Goal: Complete application form

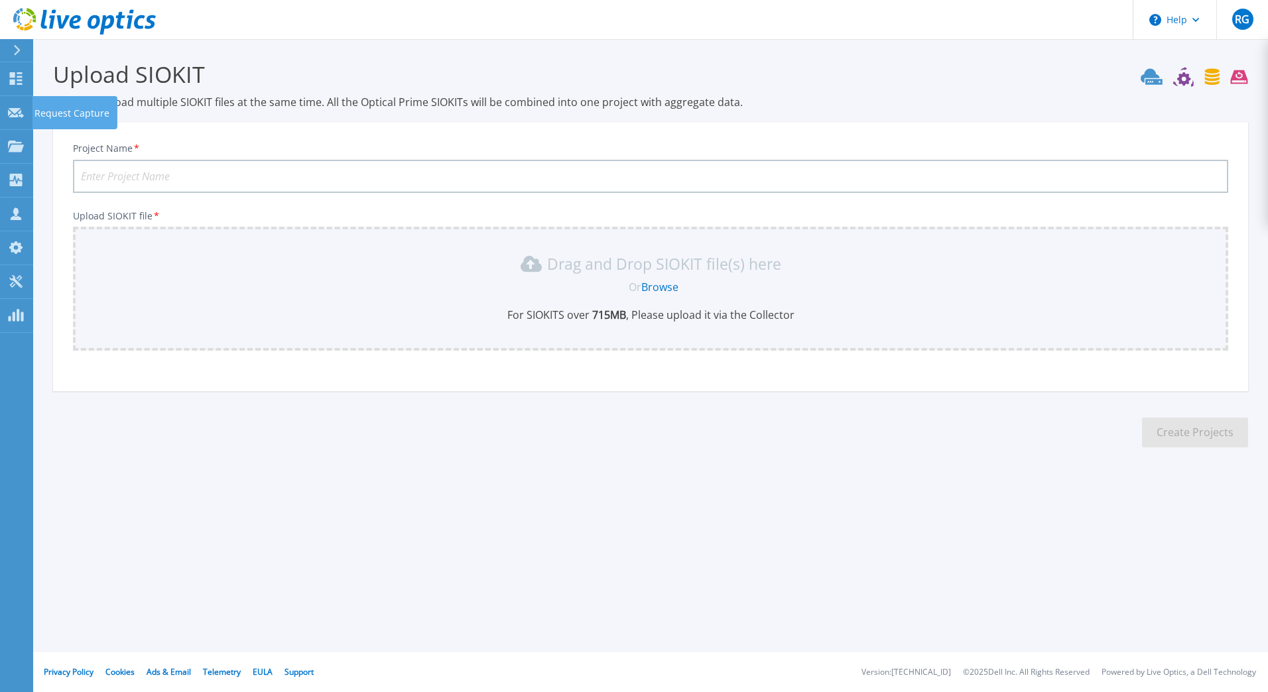
click at [21, 112] on icon at bounding box center [16, 113] width 16 height 10
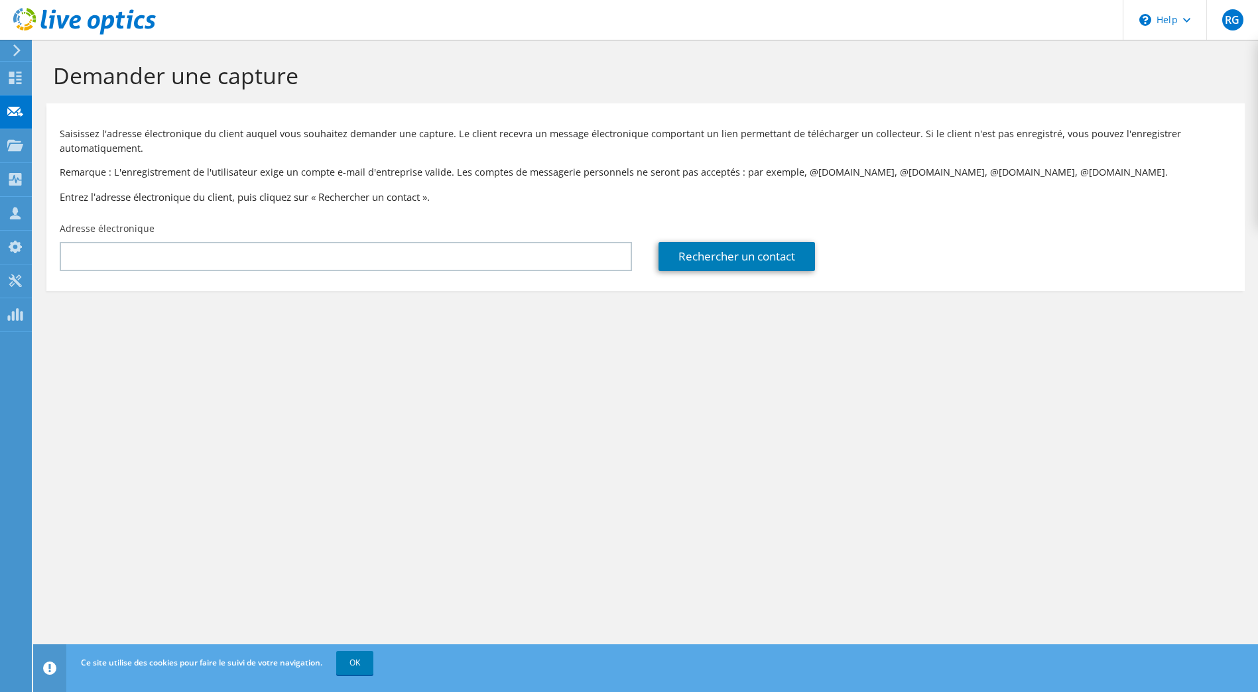
click at [1240, 29] on div "RG" at bounding box center [1232, 20] width 52 height 40
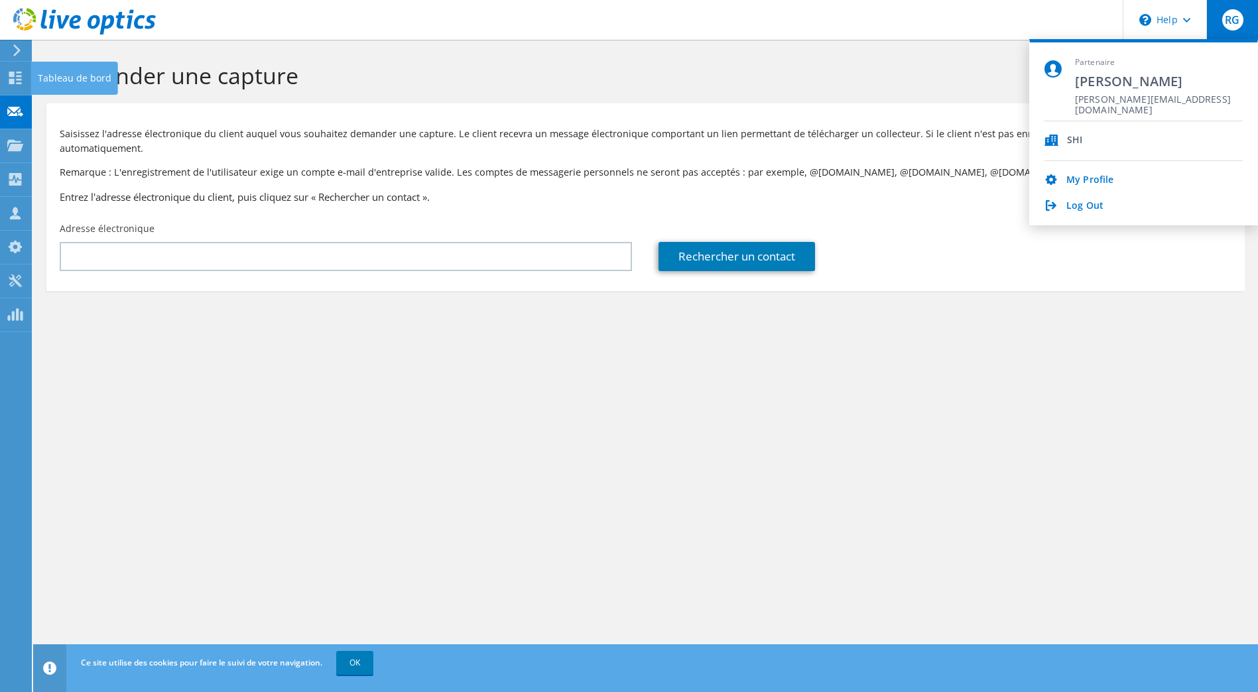
click at [21, 76] on use at bounding box center [15, 78] width 13 height 13
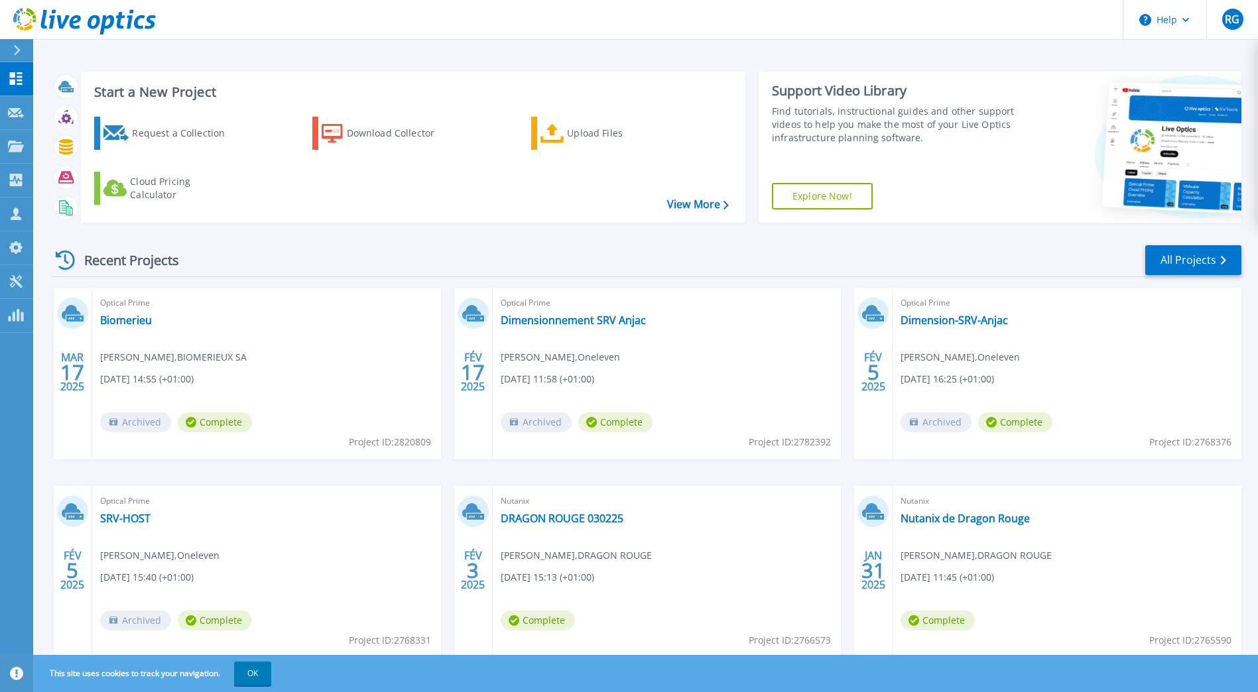
click at [188, 137] on div "Request a Collection" at bounding box center [185, 133] width 106 height 27
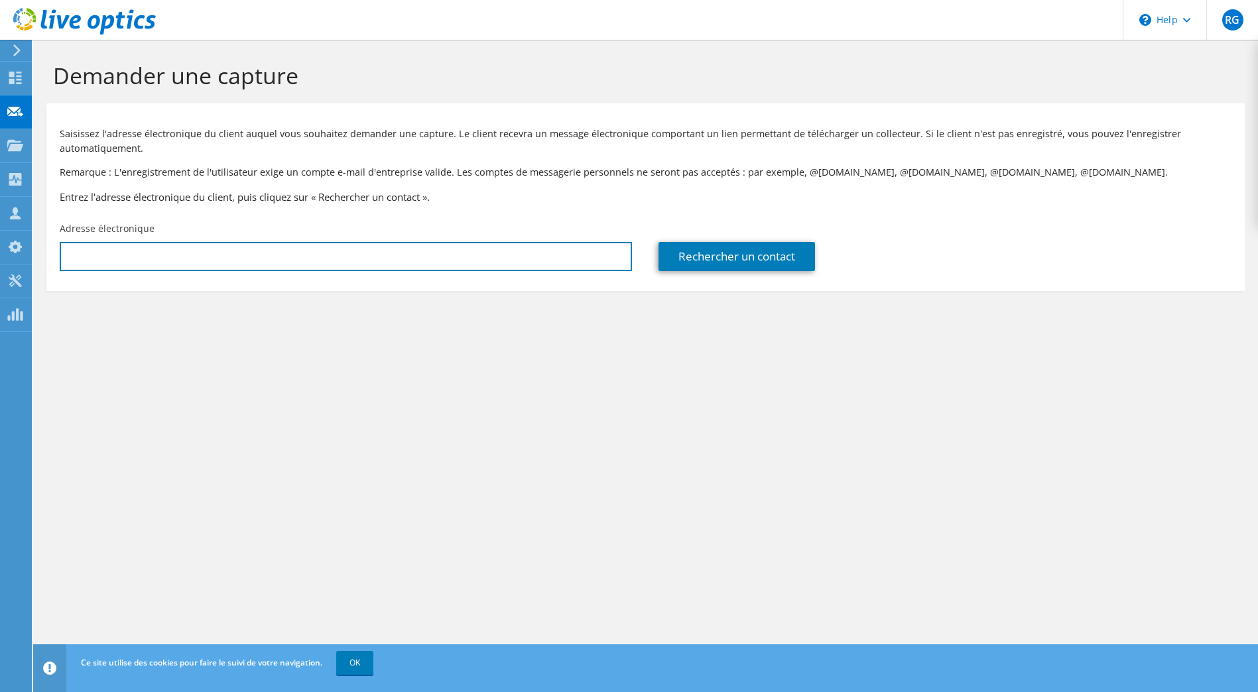
click at [309, 254] on input "text" at bounding box center [346, 256] width 572 height 29
paste input "KZIKAZ Hamid <Hamid.KZIKAZ@lisi-group.com>"
drag, startPoint x: 138, startPoint y: 258, endPoint x: 40, endPoint y: 252, distance: 97.7
click at [40, 252] on section "Demander une capture Saisissez l'adresse électronique du client auquel vous sou…" at bounding box center [645, 199] width 1225 height 318
click at [275, 260] on input "Hamid.KZIKAZ@lisi-group.com>" at bounding box center [346, 256] width 572 height 29
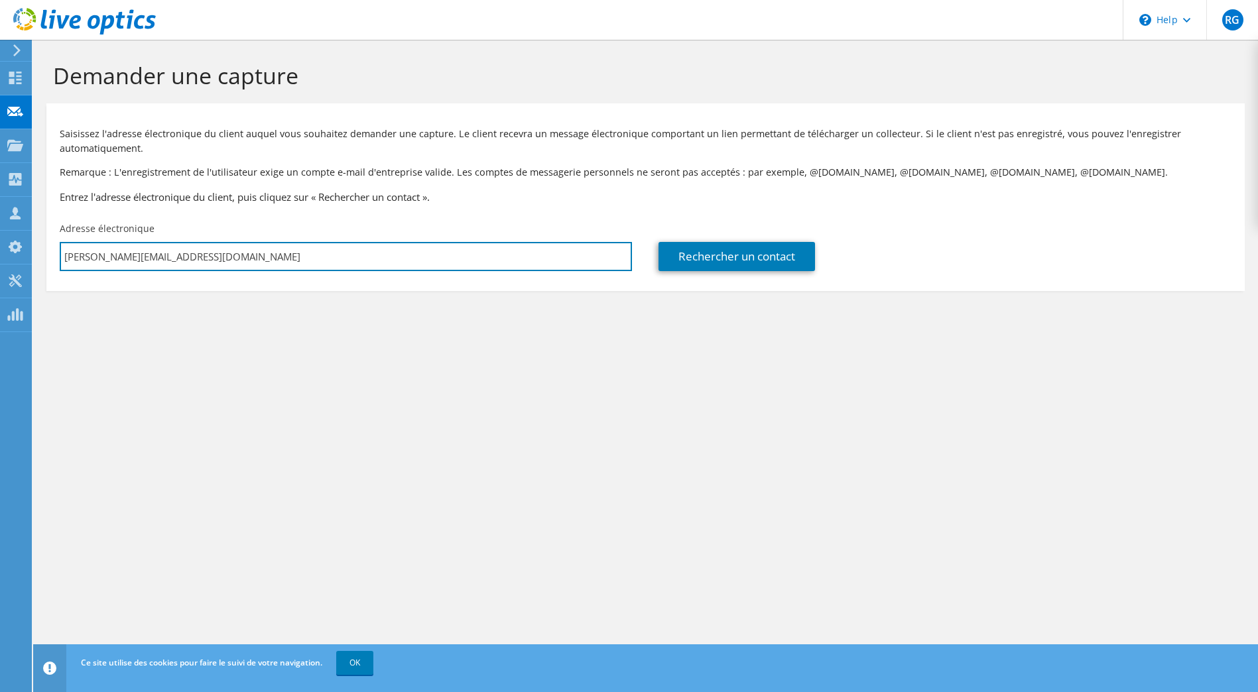
type input "Hamid.KZIKAZ@lisi-group.com"
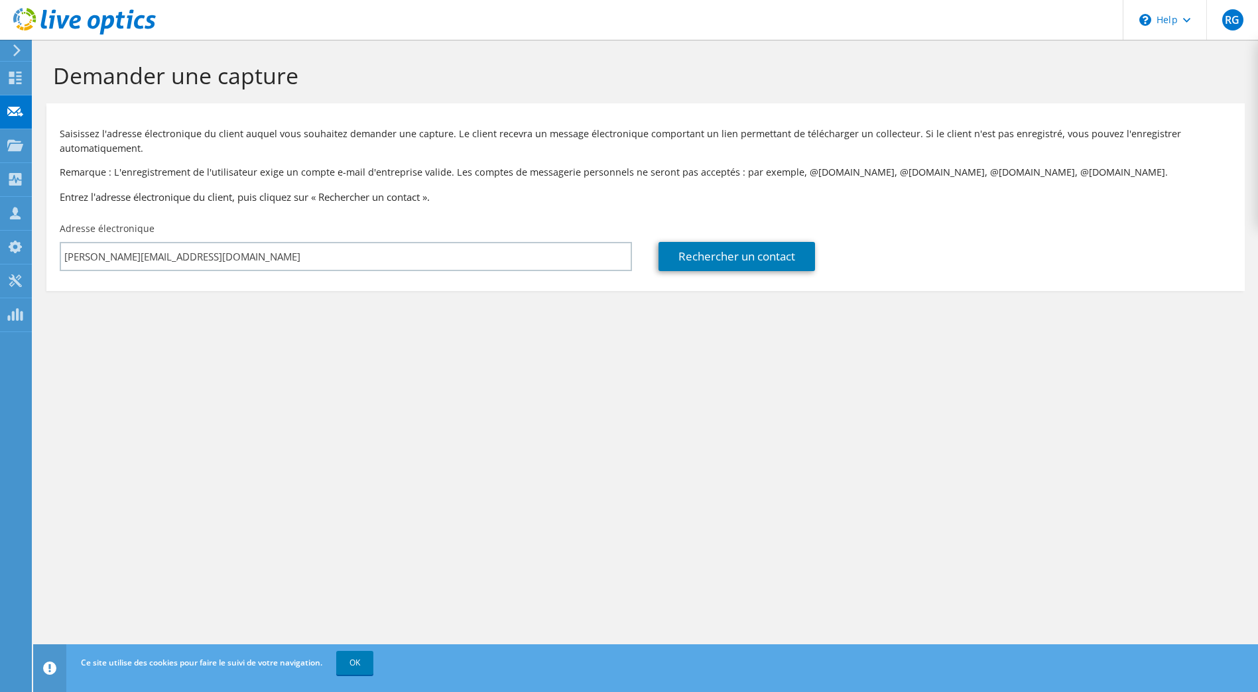
click at [284, 373] on div "Demander une capture Saisissez l'adresse électronique du client auquel vous sou…" at bounding box center [645, 366] width 1225 height 653
click at [753, 269] on link "Rechercher un contact" at bounding box center [737, 256] width 157 height 29
type input "GROUPE LISI"
type input "hamid"
type input "kzikaz"
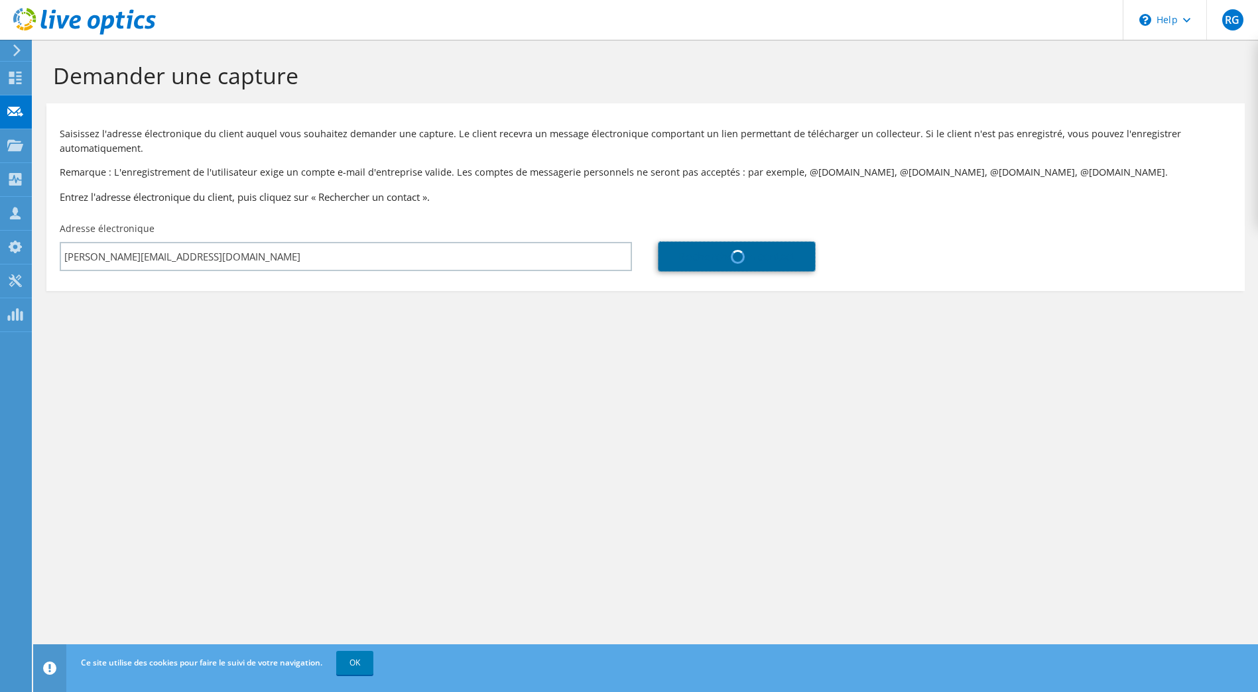
type input "France"
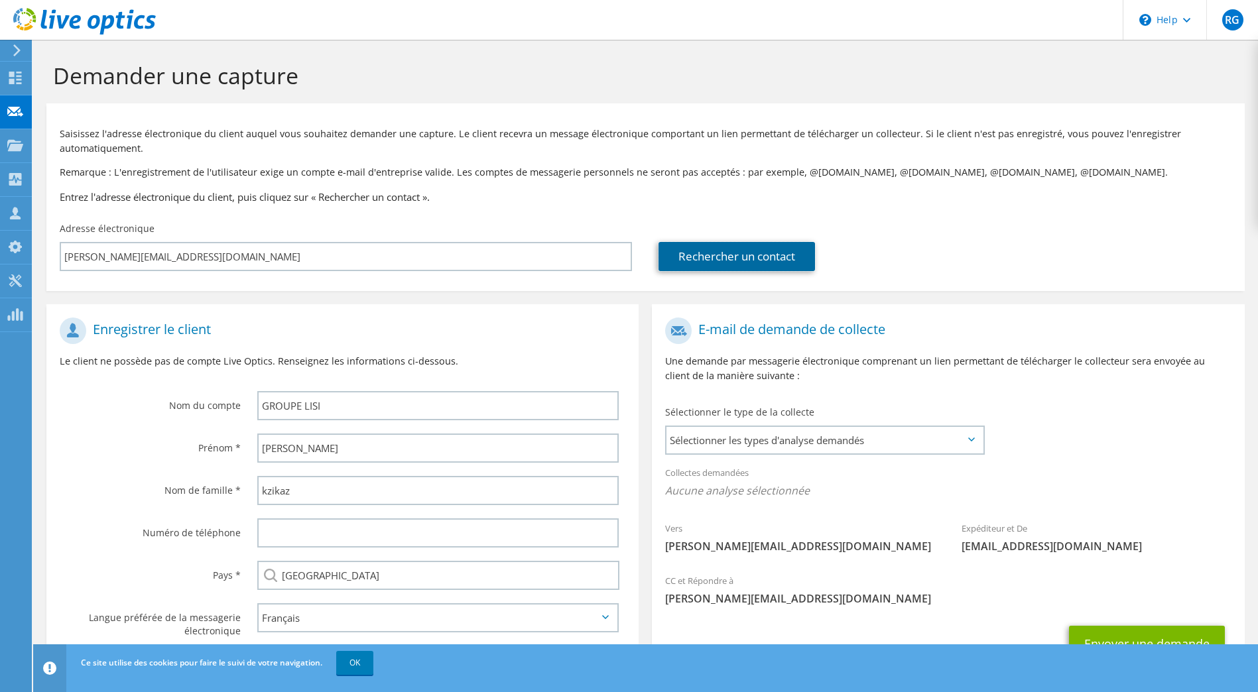
scroll to position [62, 0]
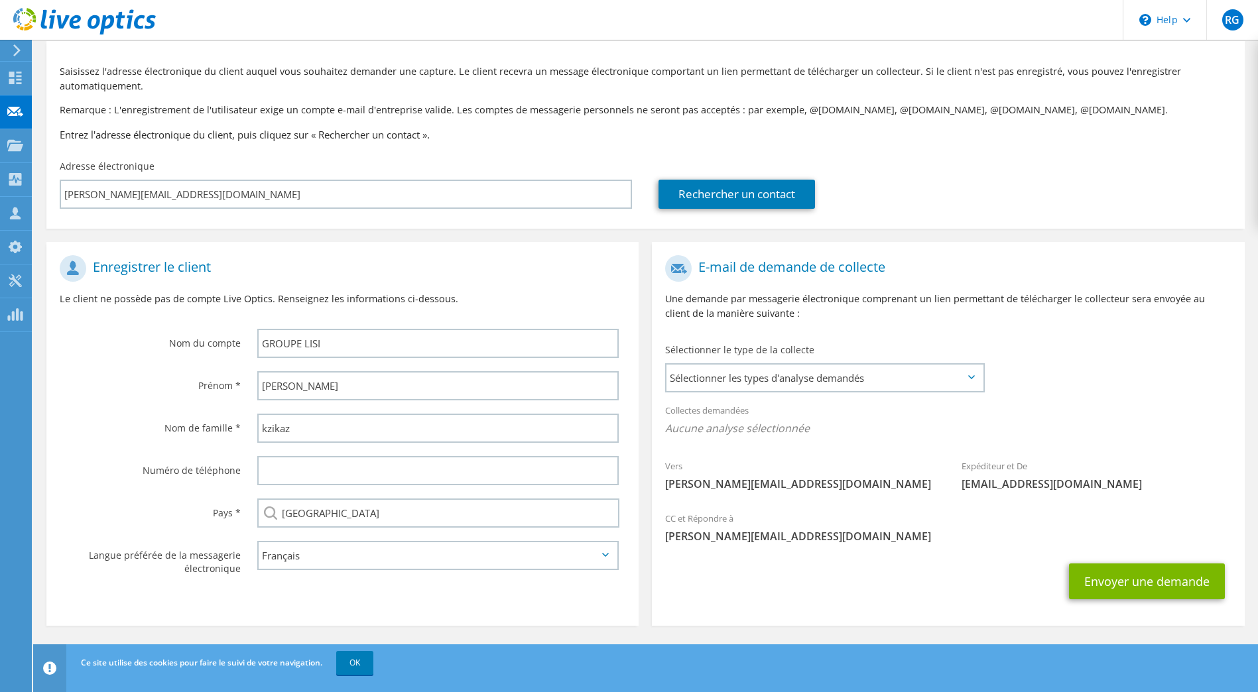
click at [830, 383] on span "Sélectionner les types d'analyse demandés" at bounding box center [825, 378] width 316 height 27
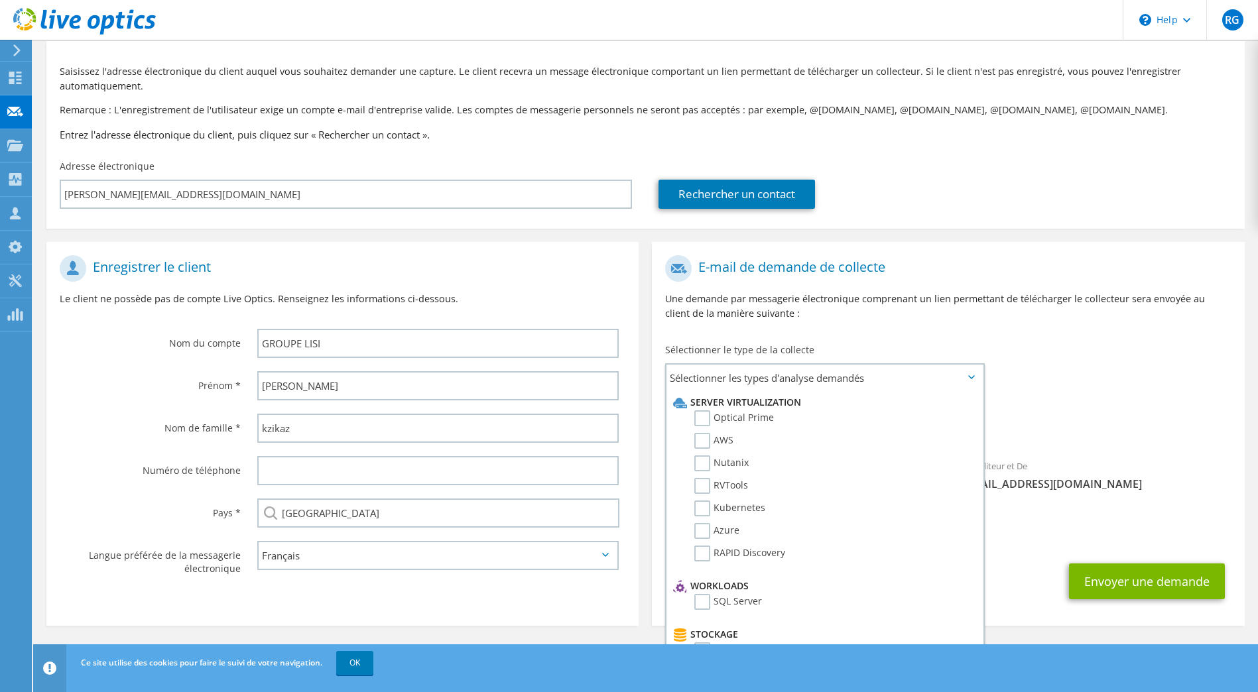
click at [708, 423] on label "Optical Prime" at bounding box center [734, 419] width 80 height 16
click at [0, 0] on input "Optical Prime" at bounding box center [0, 0] width 0 height 0
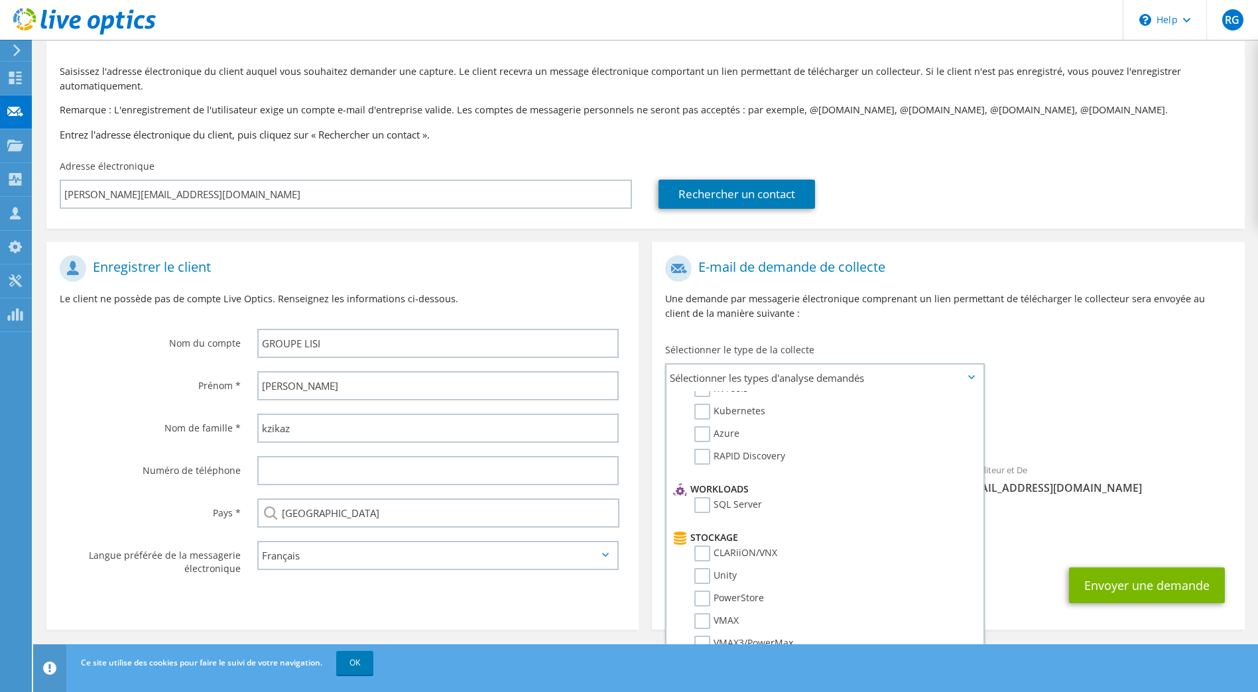
scroll to position [97, 0]
click at [704, 503] on label "SQL Server" at bounding box center [728, 505] width 68 height 16
click at [0, 0] on input "SQL Server" at bounding box center [0, 0] width 0 height 0
click at [702, 546] on label "PowerStore" at bounding box center [729, 548] width 70 height 16
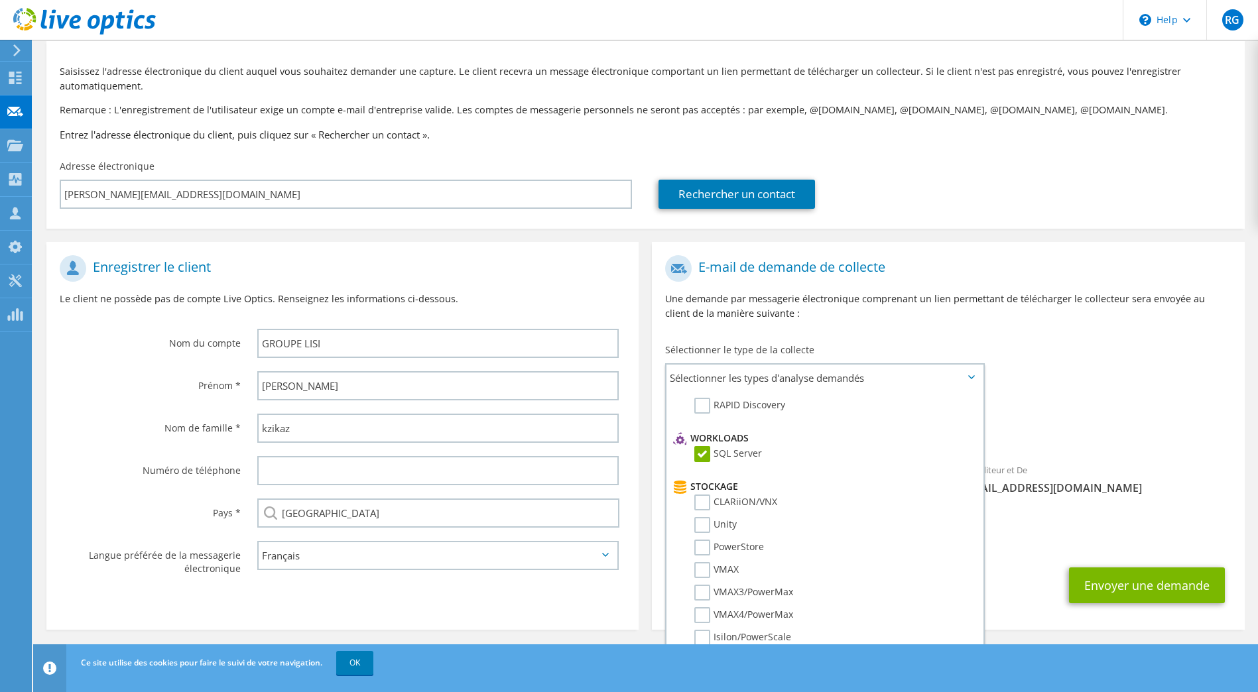
click at [0, 0] on input "PowerStore" at bounding box center [0, 0] width 0 height 0
click at [707, 452] on label "PowerStore" at bounding box center [729, 447] width 70 height 16
click at [0, 0] on input "PowerStore" at bounding box center [0, 0] width 0 height 0
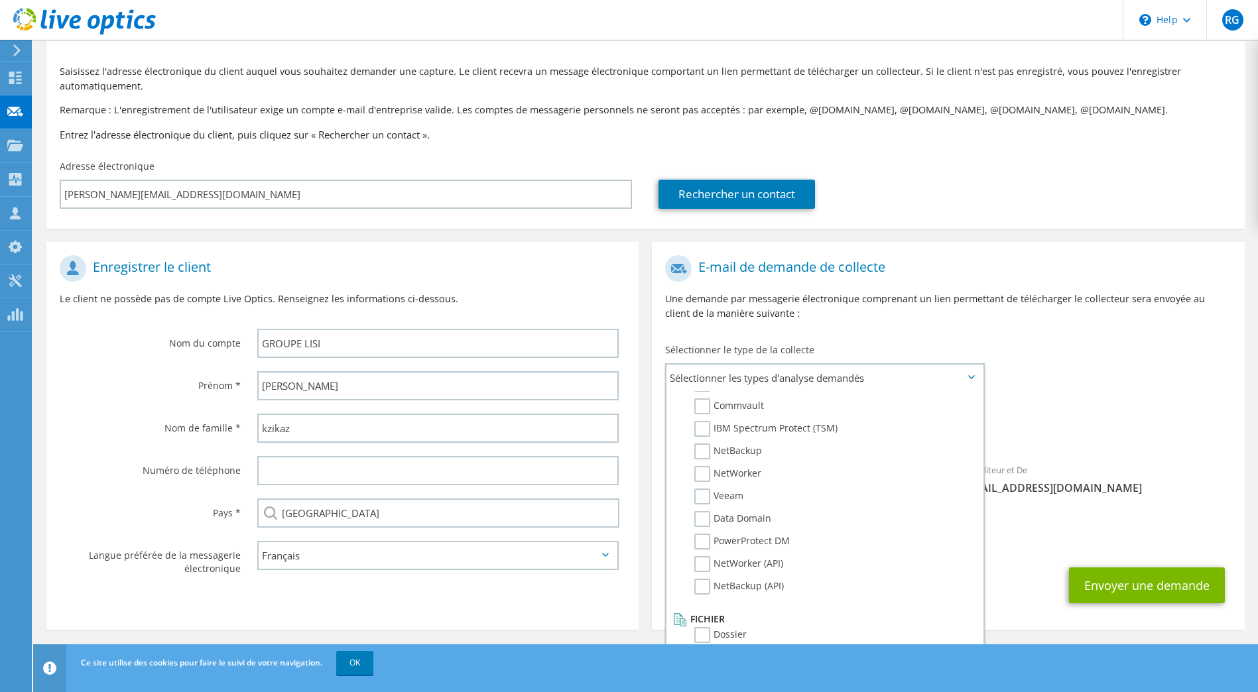
scroll to position [66, 0]
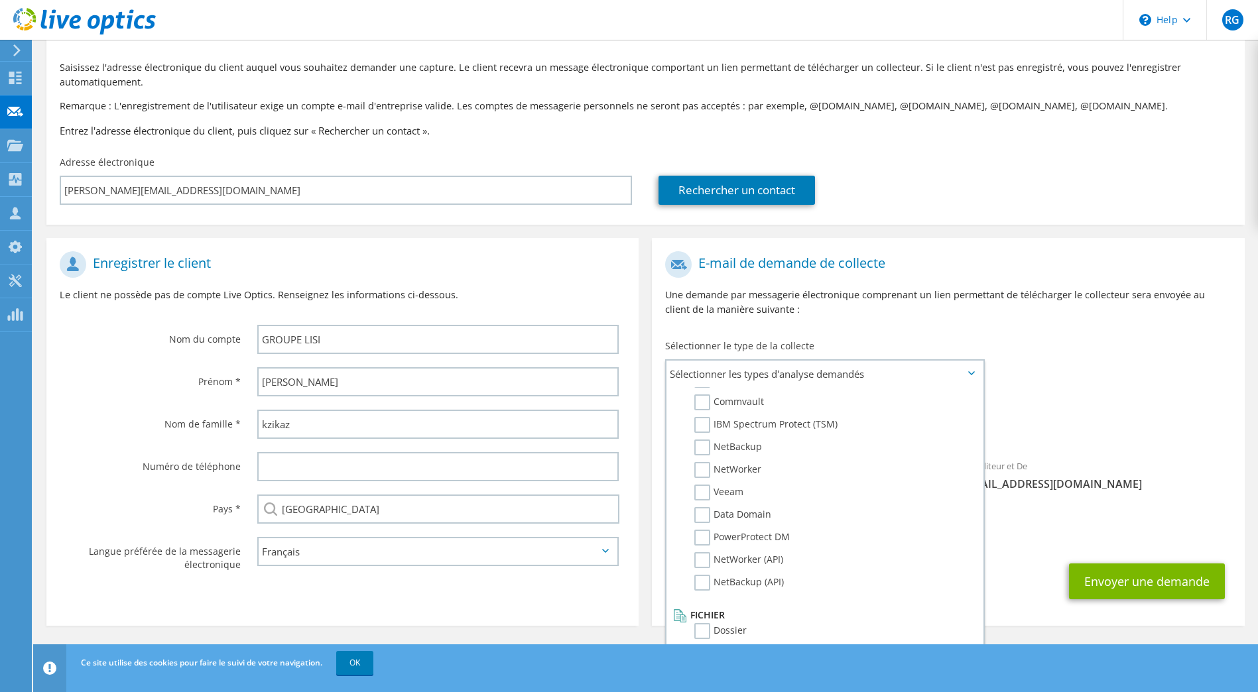
click at [704, 633] on label "Dossier" at bounding box center [720, 631] width 52 height 16
click at [0, 0] on input "Dossier" at bounding box center [0, 0] width 0 height 0
click at [1135, 588] on button "Envoyer une demande" at bounding box center [1147, 582] width 156 height 36
